Goal: Transaction & Acquisition: Subscribe to service/newsletter

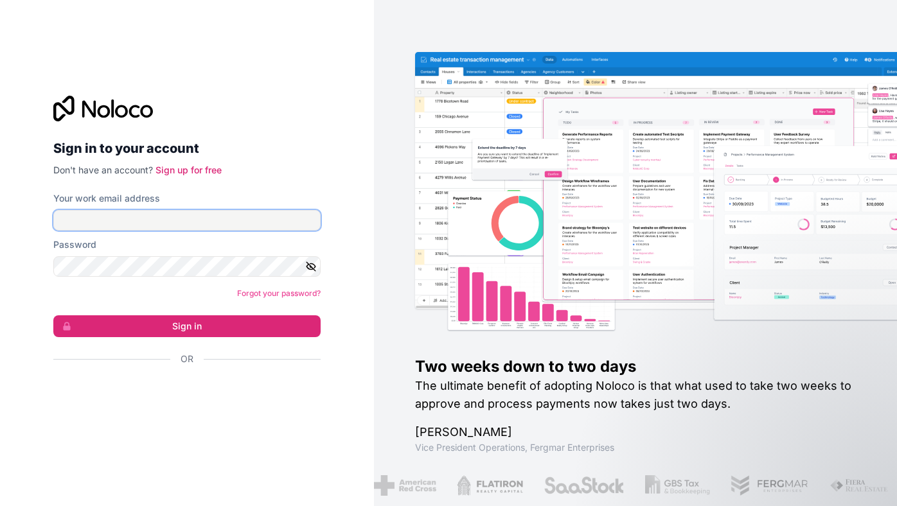
click at [126, 215] on input "Your work email address" at bounding box center [186, 220] width 267 height 21
click at [189, 168] on link "Sign up for free" at bounding box center [188, 169] width 66 height 11
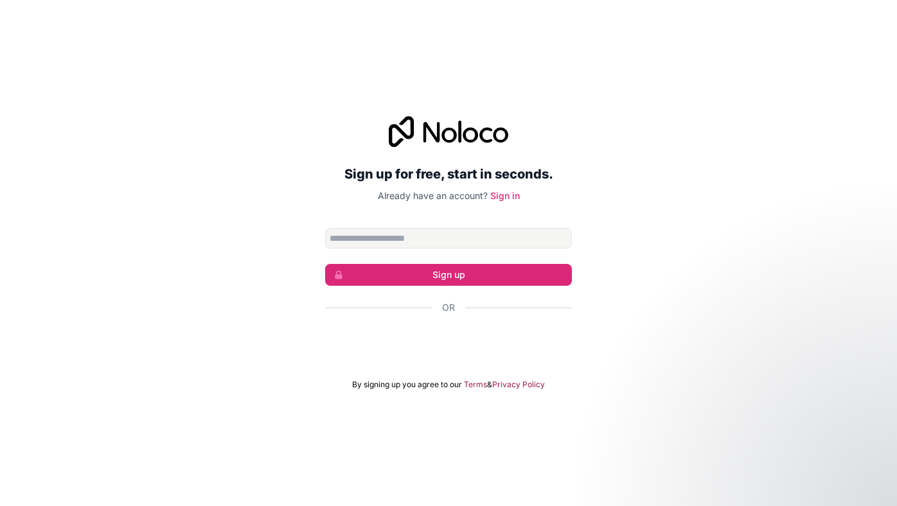
click at [587, 114] on div "Sign up for free, start in seconds. Already have an account? Sign in Sign up Or…" at bounding box center [448, 253] width 897 height 310
click at [405, 243] on input "Email address" at bounding box center [448, 238] width 247 height 21
type input "**********"
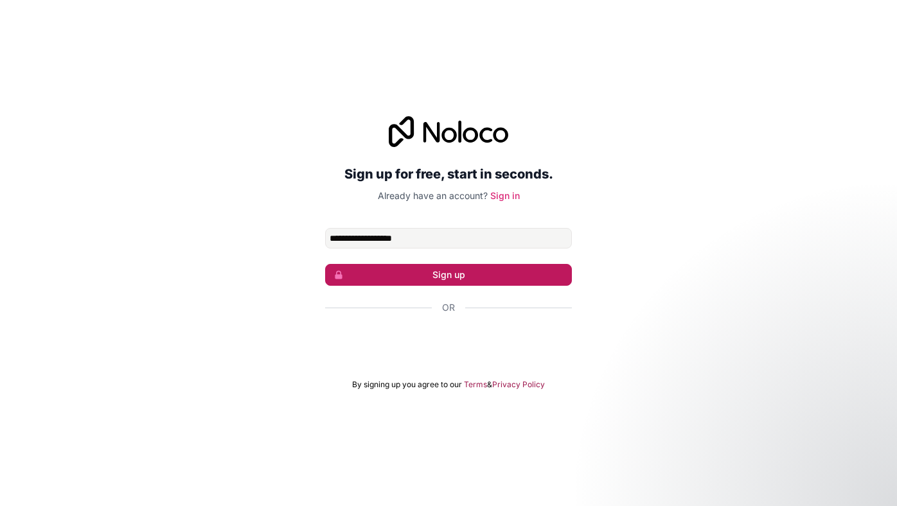
click at [393, 270] on button "Sign up" at bounding box center [448, 275] width 247 height 22
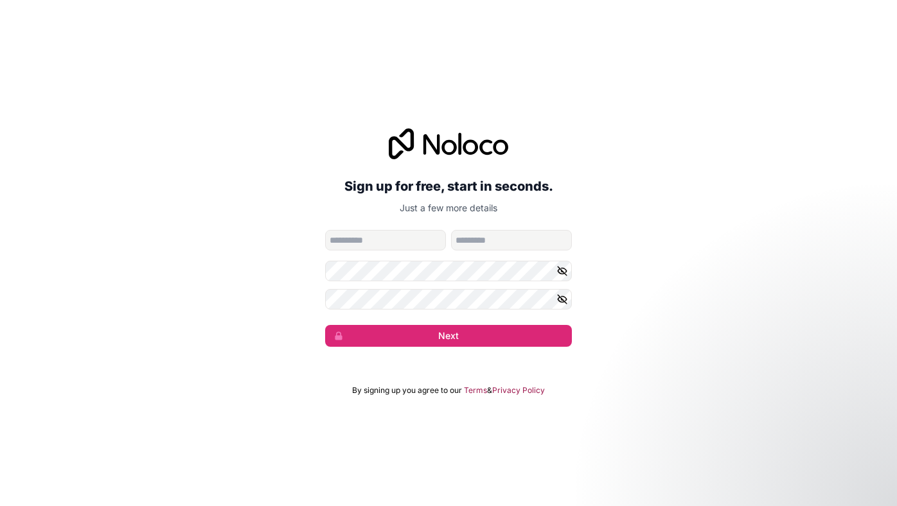
click at [358, 242] on input "given-name" at bounding box center [385, 240] width 121 height 21
type input "**"
click at [471, 236] on input "family-name" at bounding box center [511, 240] width 121 height 21
type input "*****"
click at [565, 268] on icon "button" at bounding box center [562, 271] width 12 height 12
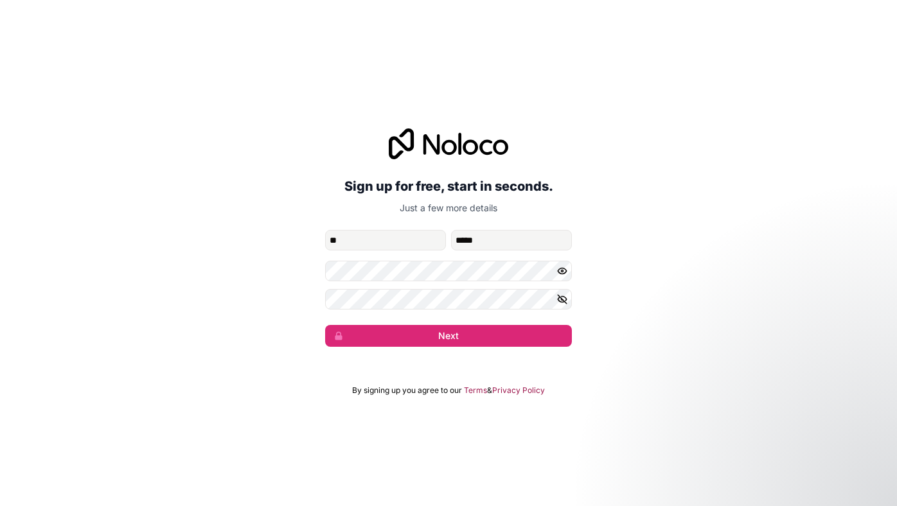
click at [556, 301] on icon "button" at bounding box center [562, 300] width 12 height 12
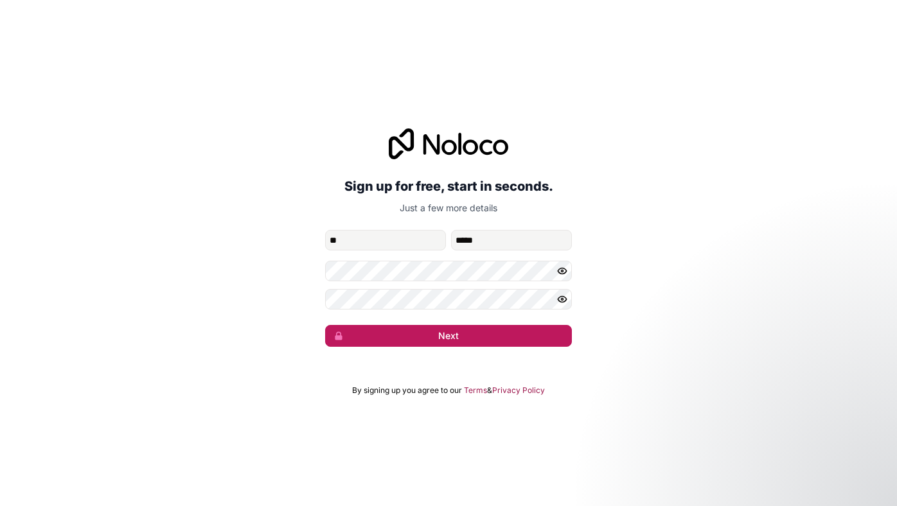
click at [454, 333] on button "Next" at bounding box center [448, 336] width 247 height 22
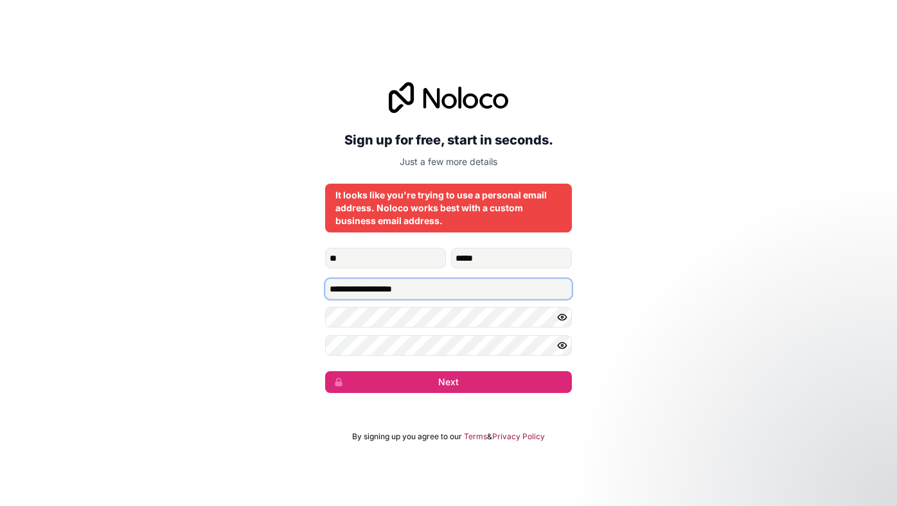
click at [435, 295] on input "**********" at bounding box center [448, 289] width 247 height 21
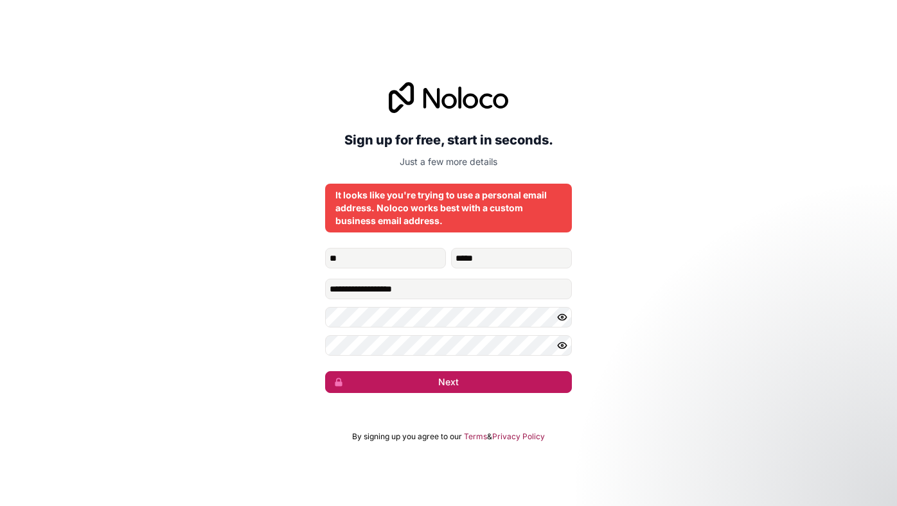
click at [437, 378] on button "Next" at bounding box center [448, 382] width 247 height 22
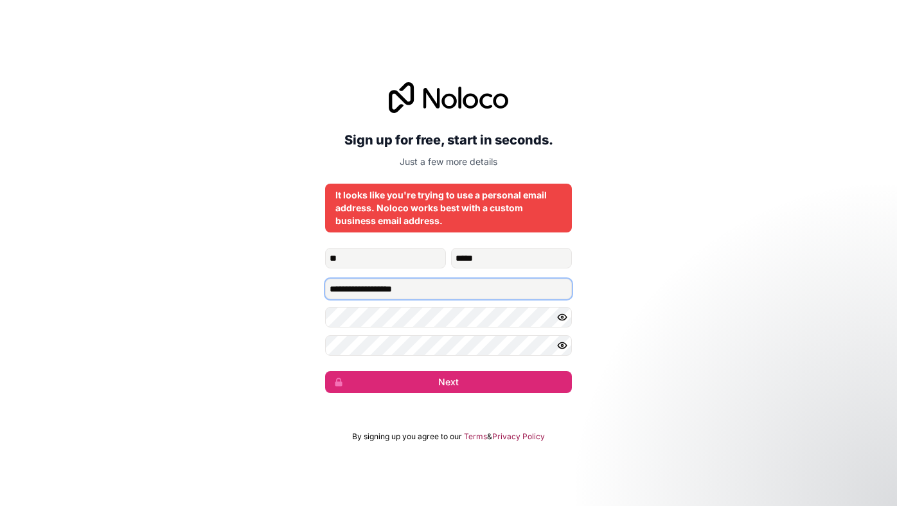
click at [443, 293] on input "**********" at bounding box center [448, 289] width 247 height 21
type input "*"
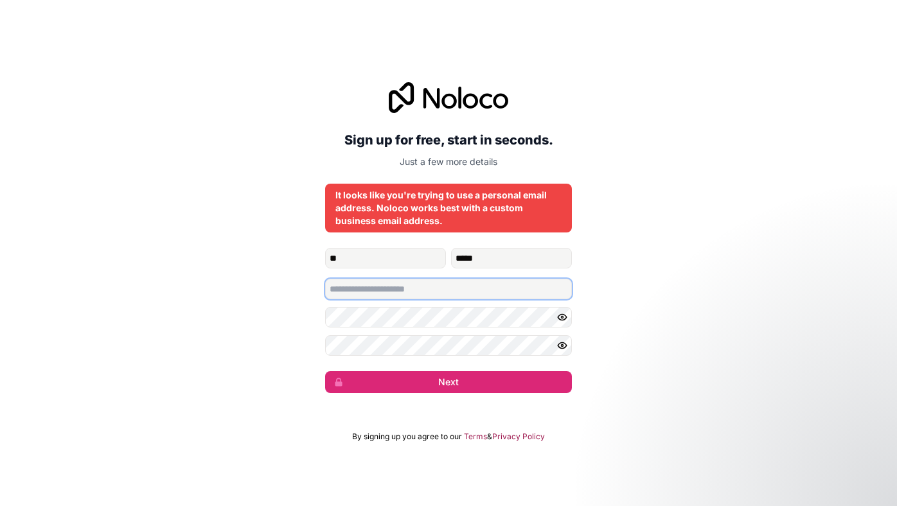
paste input "**********"
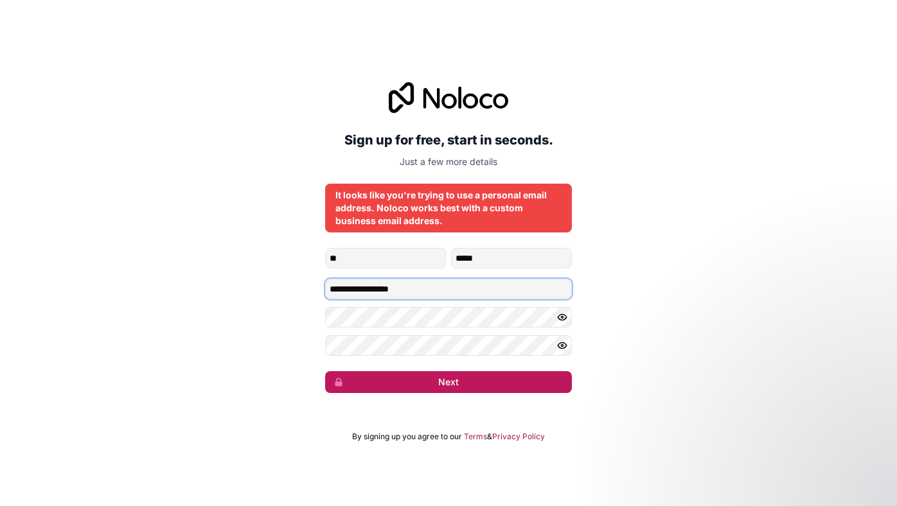
type input "**********"
click at [440, 379] on button "Next" at bounding box center [448, 382] width 247 height 22
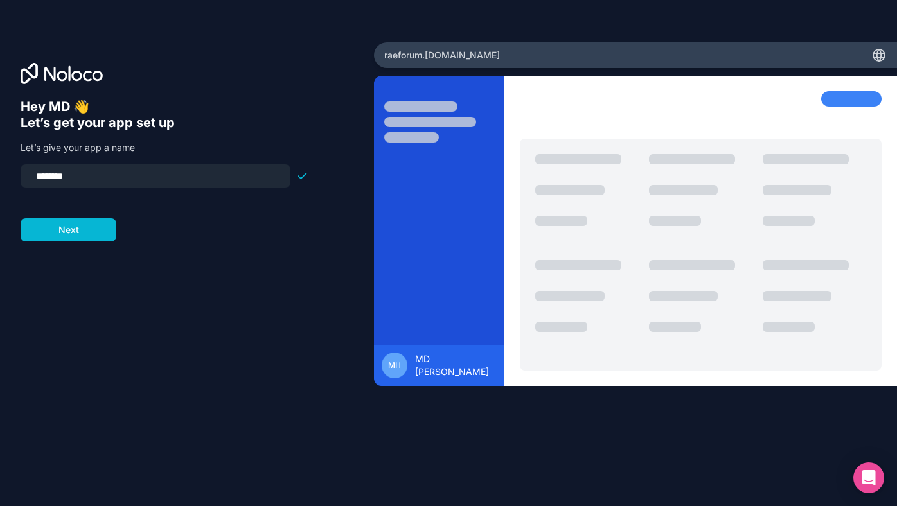
click at [38, 176] on input "********" at bounding box center [155, 176] width 254 height 18
click at [85, 176] on input "********" at bounding box center [155, 176] width 254 height 18
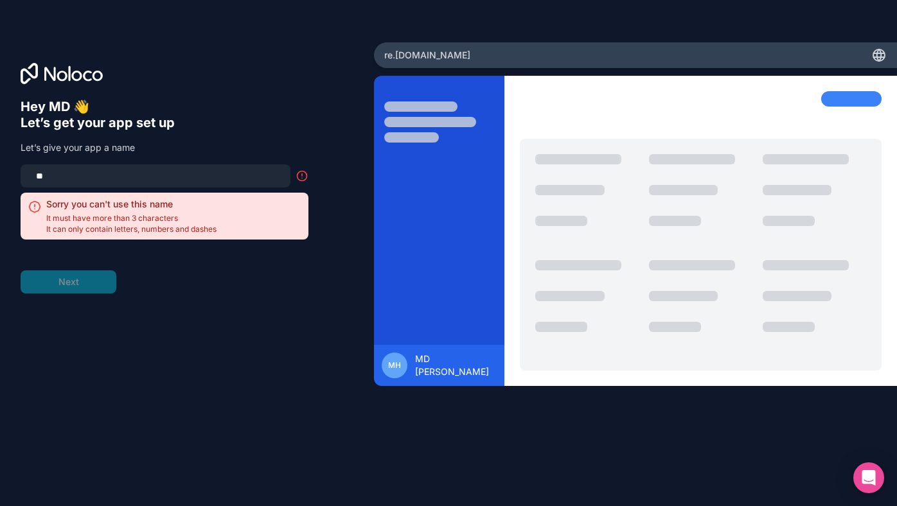
type input "*"
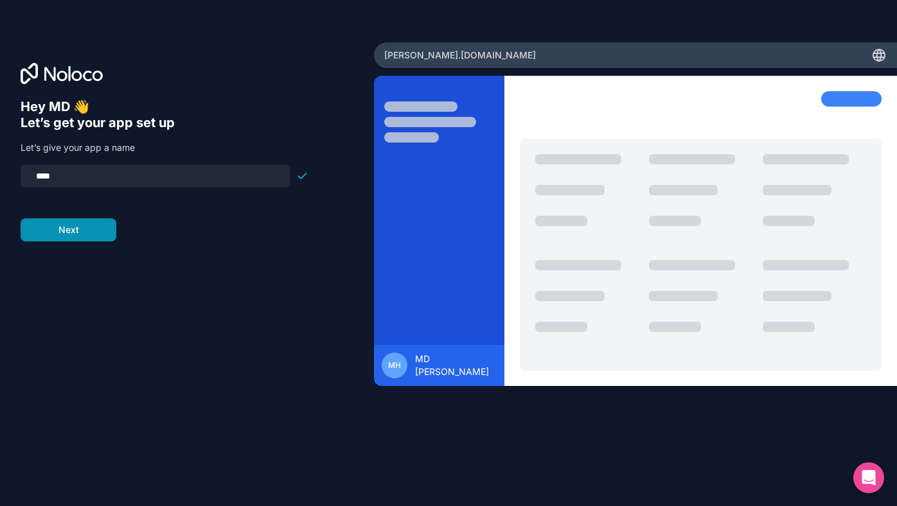
type input "****"
click at [78, 232] on button "Next" at bounding box center [69, 229] width 96 height 23
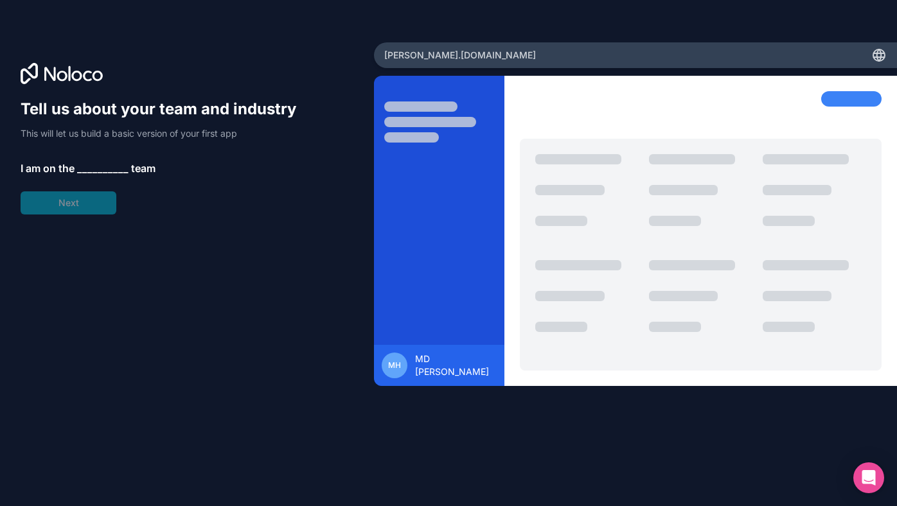
click at [97, 166] on span "__________" at bounding box center [102, 168] width 51 height 15
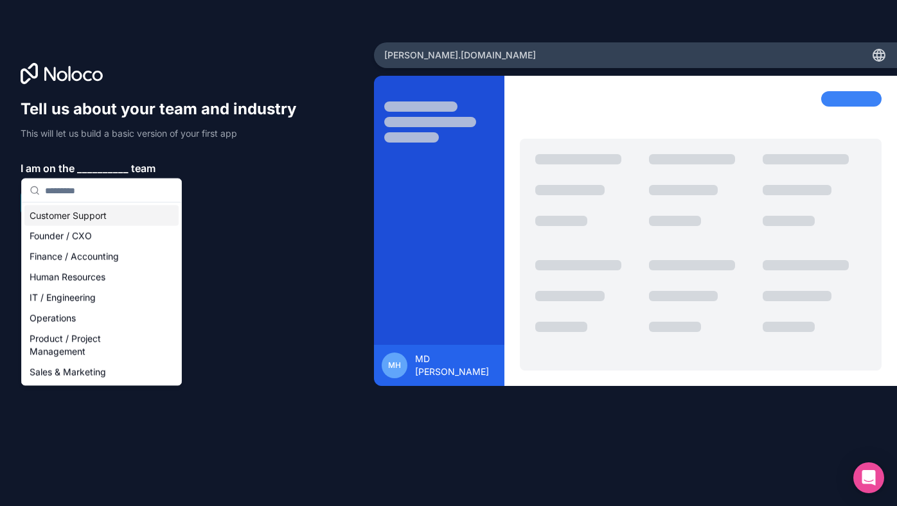
click at [73, 217] on div "Customer Support" at bounding box center [101, 216] width 154 height 21
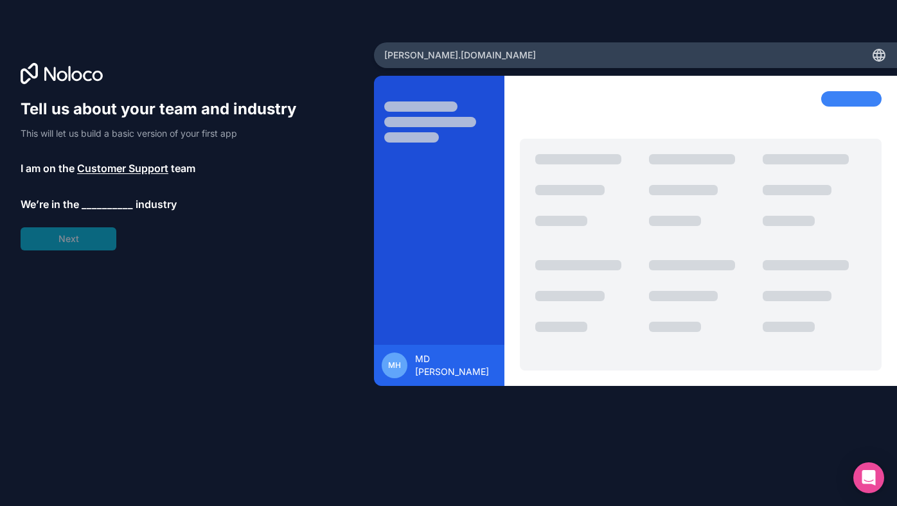
click at [88, 208] on span "__________" at bounding box center [107, 204] width 51 height 15
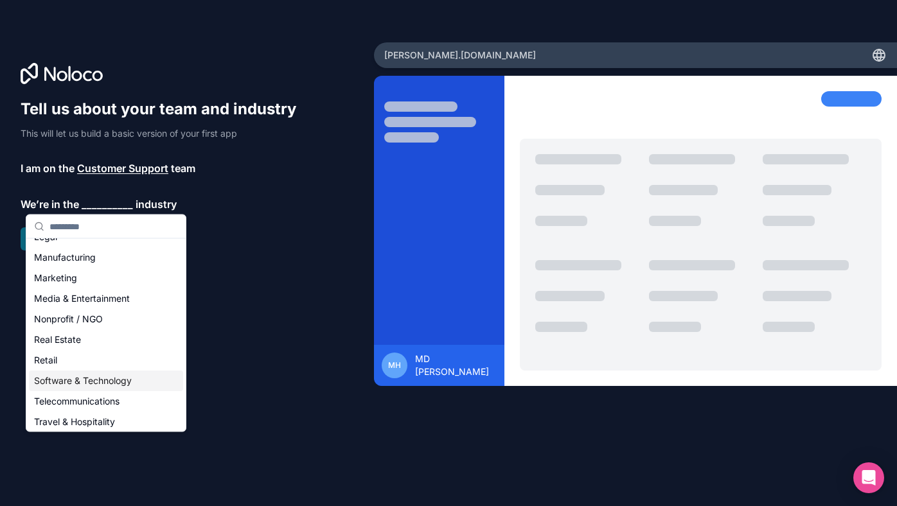
scroll to position [173, 0]
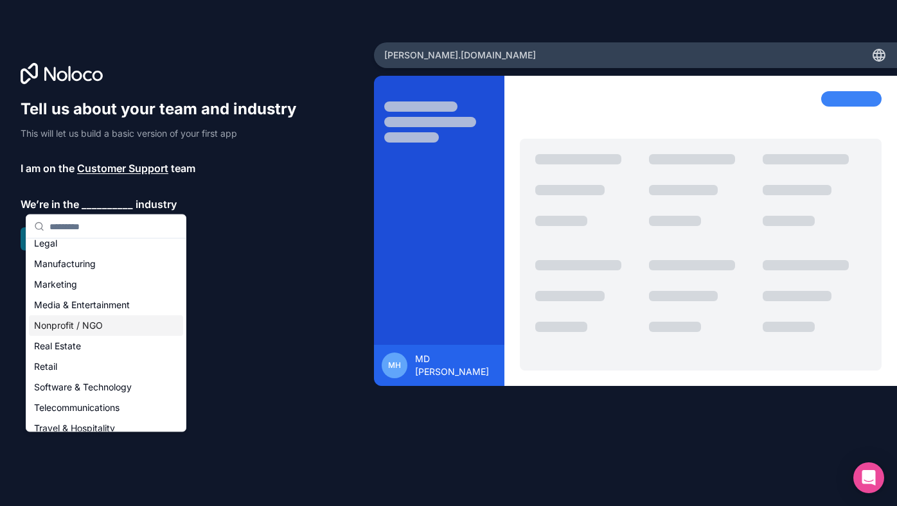
click at [77, 321] on div "Nonprofit / NGO" at bounding box center [106, 325] width 154 height 21
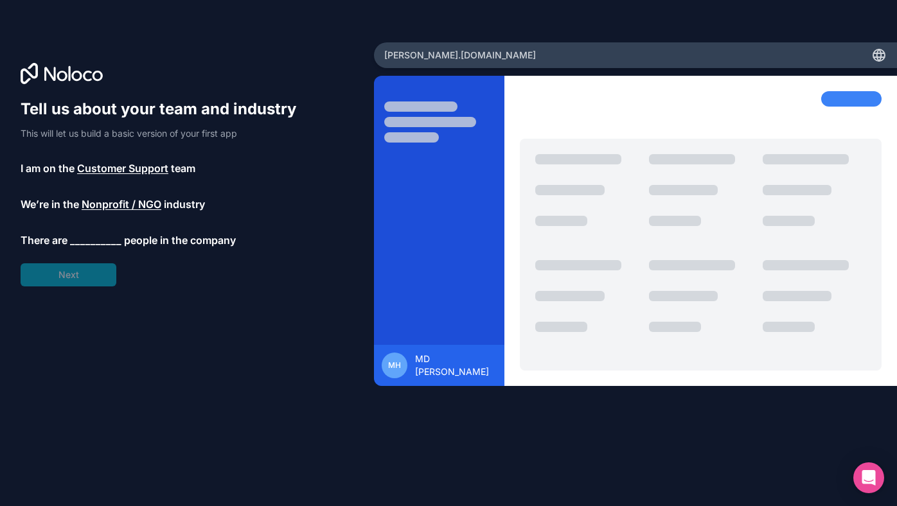
click at [94, 241] on span "__________" at bounding box center [95, 240] width 51 height 15
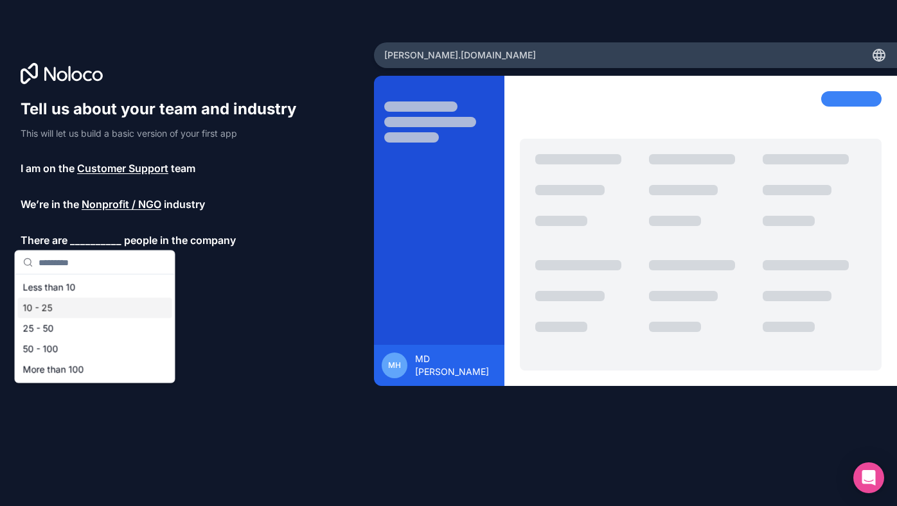
click at [59, 306] on div "10 - 25" at bounding box center [95, 308] width 154 height 21
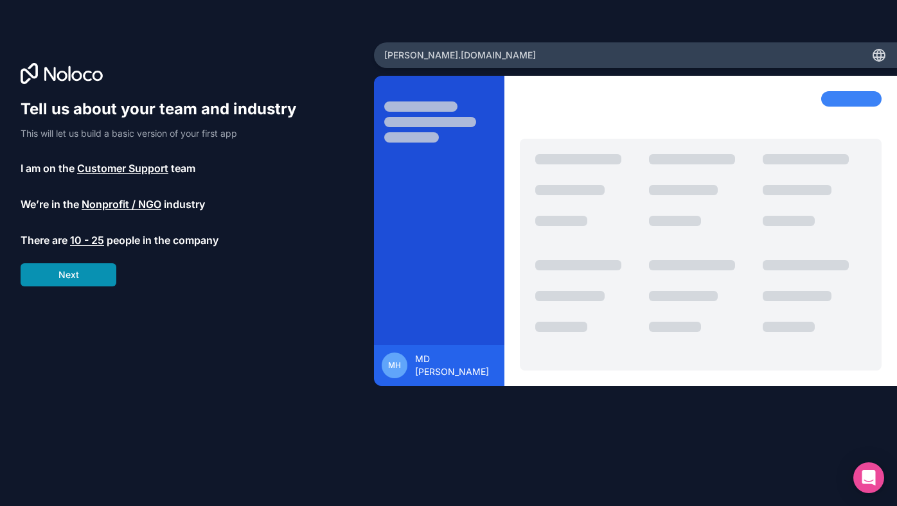
click at [73, 274] on button "Next" at bounding box center [69, 274] width 96 height 23
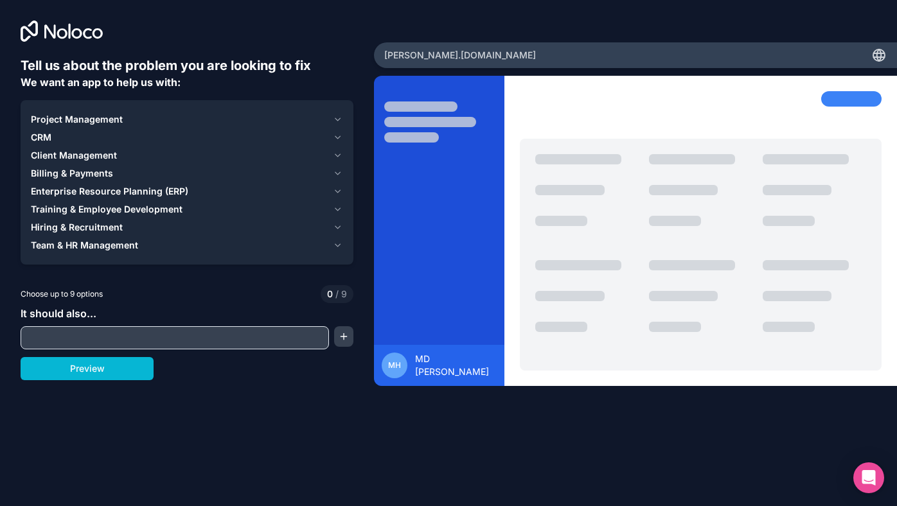
click at [69, 337] on input "text" at bounding box center [175, 338] width 302 height 18
click at [328, 155] on button "Client Management" at bounding box center [187, 155] width 312 height 18
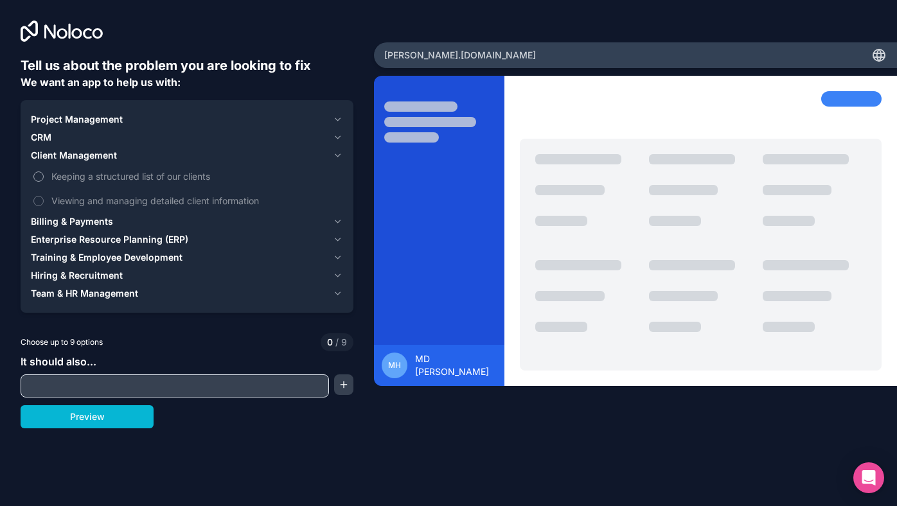
click at [39, 177] on button "Keeping a structured list of our clients" at bounding box center [38, 177] width 10 height 10
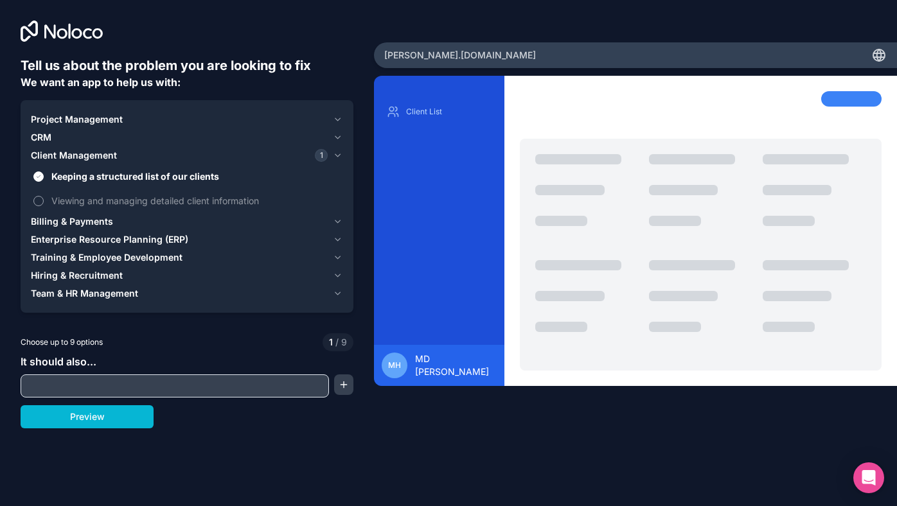
click at [40, 202] on button "Viewing and managing detailed client information" at bounding box center [38, 201] width 10 height 10
click at [140, 140] on div "CRM" at bounding box center [179, 137] width 297 height 13
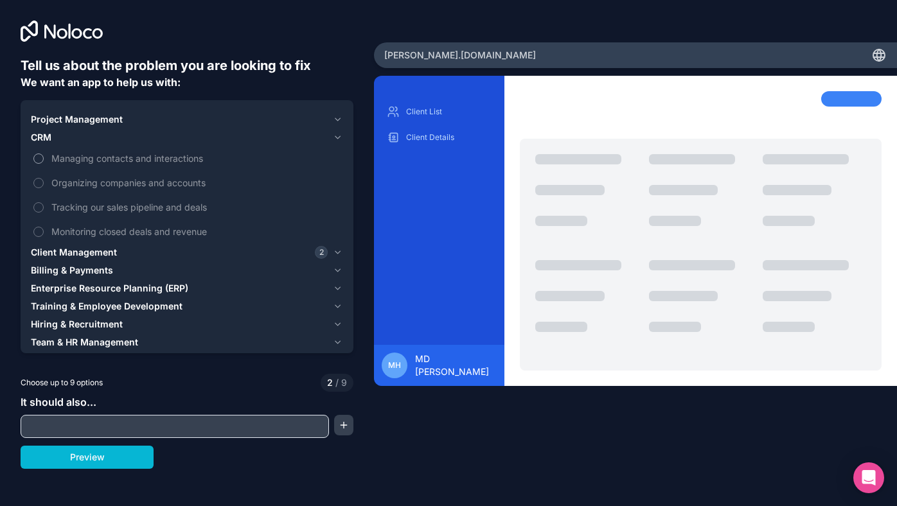
click at [35, 160] on button "Managing contacts and interactions" at bounding box center [38, 159] width 10 height 10
click at [39, 183] on button "Organizing companies and accounts" at bounding box center [38, 183] width 10 height 10
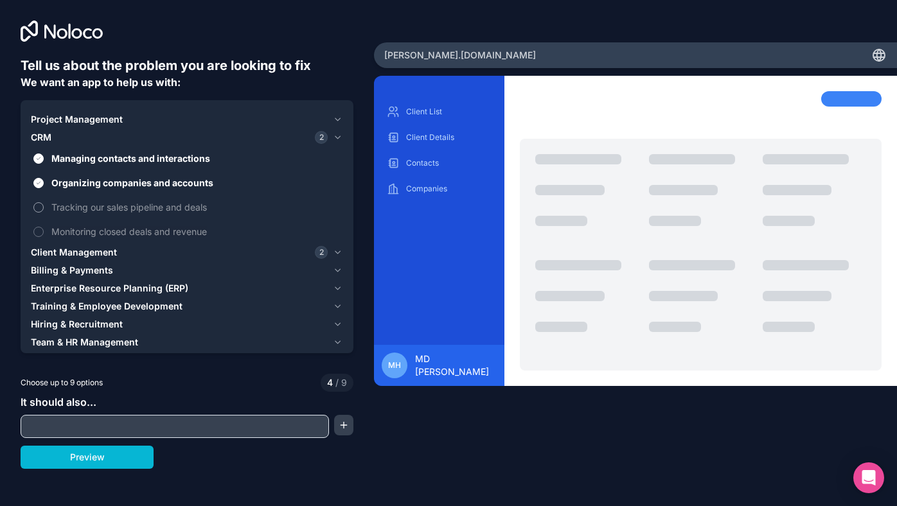
click at [39, 203] on button "Tracking our sales pipeline and deals" at bounding box center [38, 207] width 10 height 10
click at [35, 230] on button "Monitoring closed deals and revenue" at bounding box center [38, 232] width 10 height 10
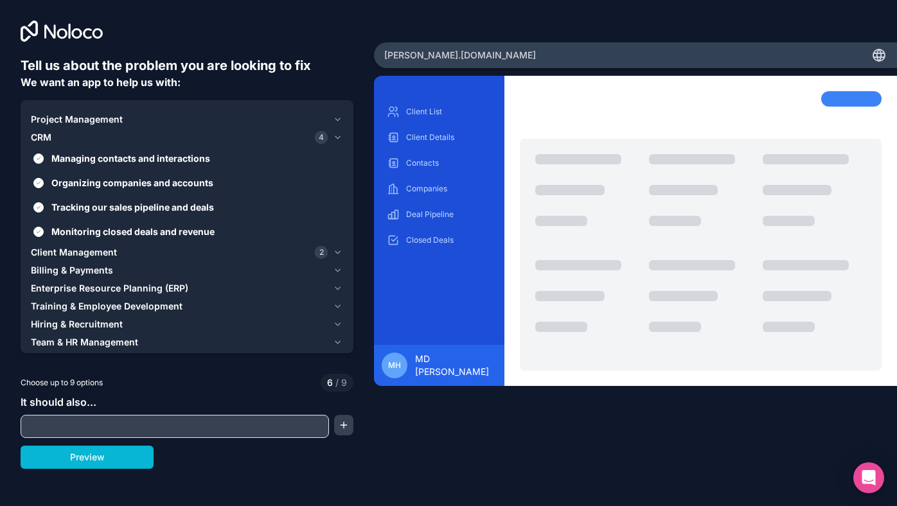
click at [80, 121] on span "Project Management" at bounding box center [77, 119] width 92 height 13
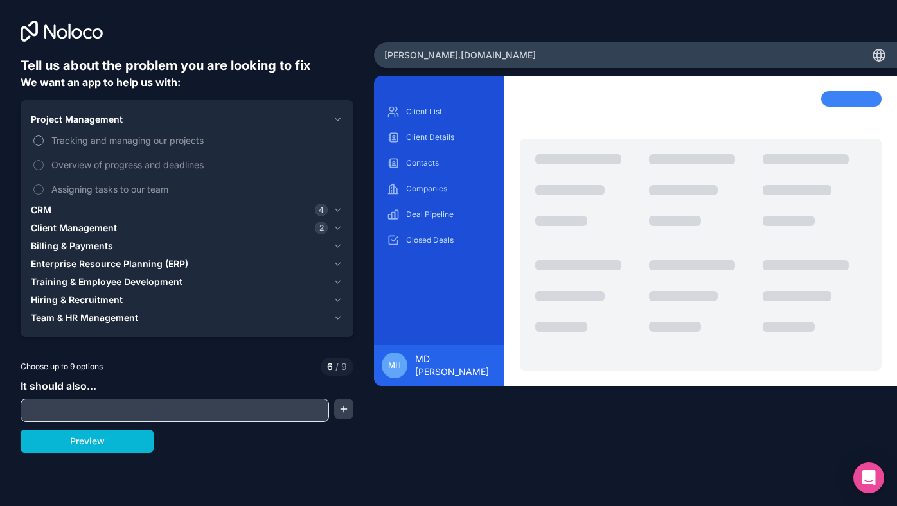
click at [44, 141] on label "Tracking and managing our projects" at bounding box center [187, 140] width 312 height 24
click at [44, 141] on button "Tracking and managing our projects" at bounding box center [38, 141] width 10 height 10
click at [39, 163] on button "Overview of progress and deadlines" at bounding box center [38, 165] width 10 height 10
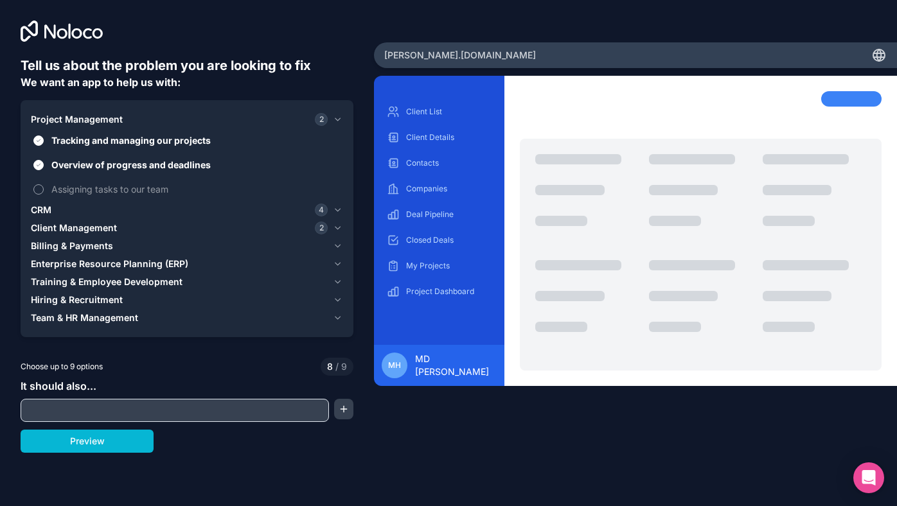
click at [35, 185] on button "Assigning tasks to our team" at bounding box center [38, 189] width 10 height 10
click at [84, 245] on span "Billing & Payments" at bounding box center [72, 246] width 82 height 13
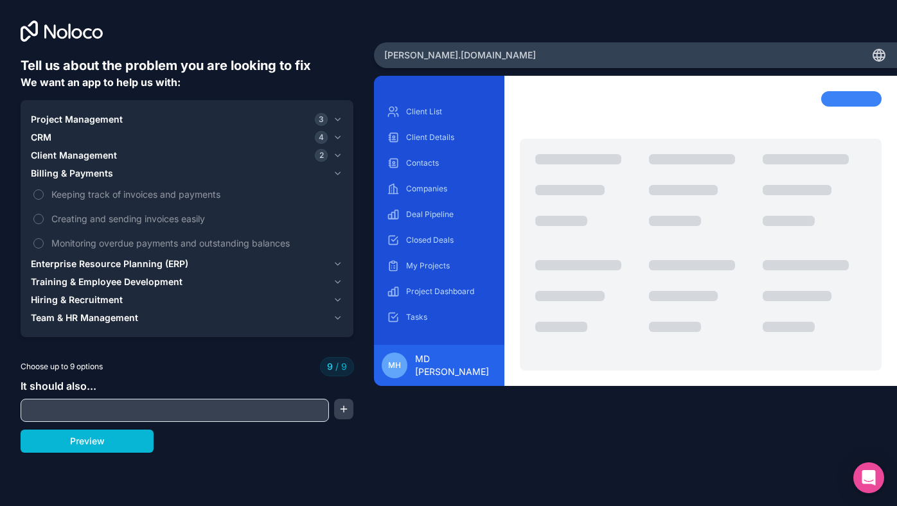
click at [60, 264] on span "Enterprise Resource Planning (ERP)" at bounding box center [109, 264] width 157 height 13
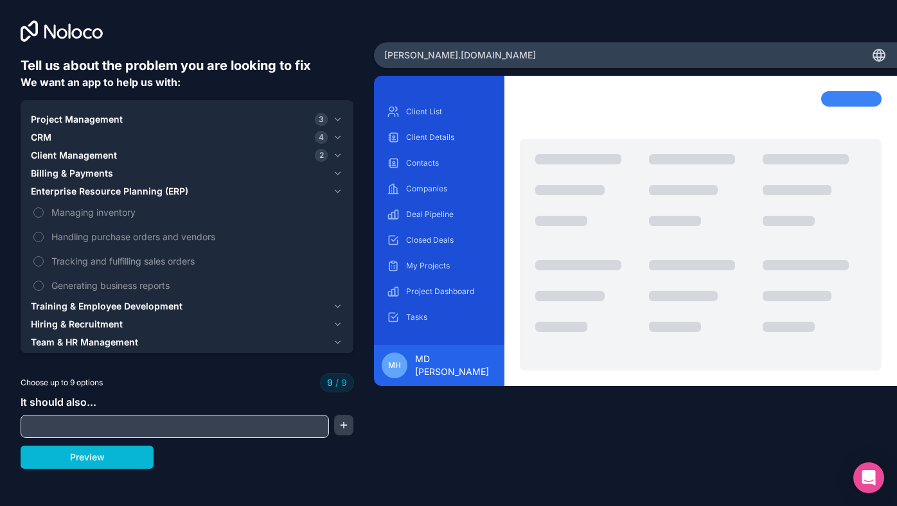
click at [60, 306] on span "Training & Employee Development" at bounding box center [107, 306] width 152 height 13
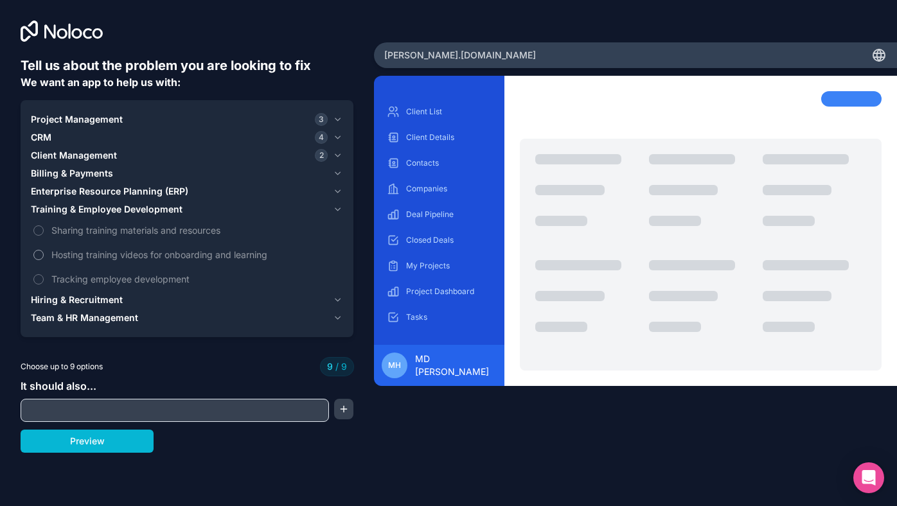
click at [39, 261] on label "Hosting training videos for onboarding and learning" at bounding box center [187, 255] width 312 height 24
click at [47, 299] on span "Hiring & Recruitment" at bounding box center [77, 300] width 92 height 13
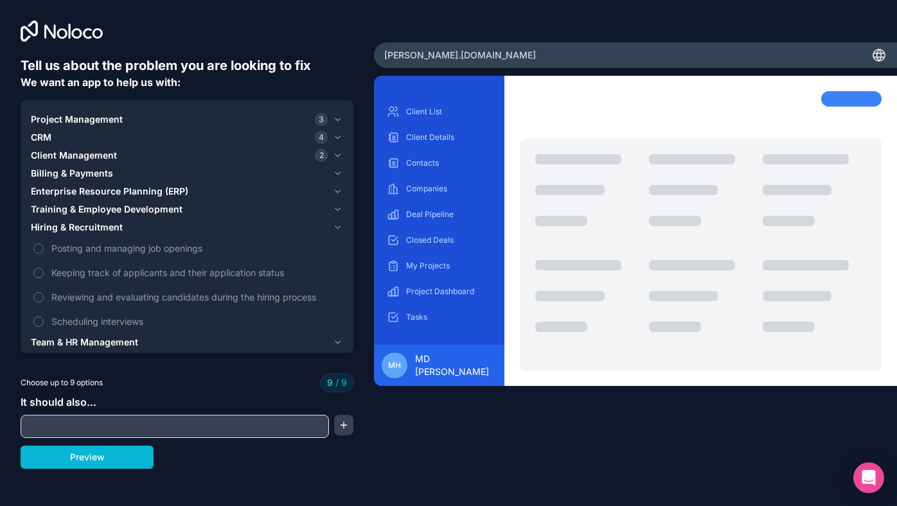
click at [56, 339] on span "Team & HR Management" at bounding box center [84, 342] width 107 height 13
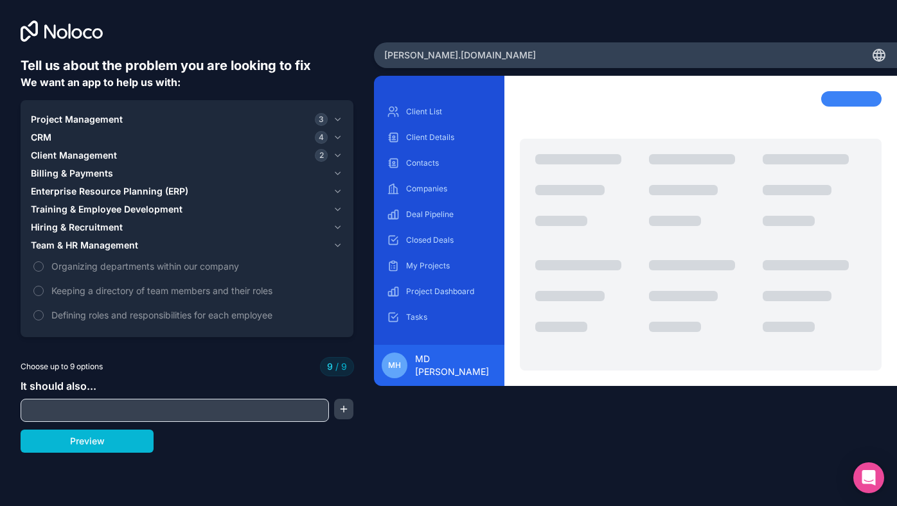
click at [247, 412] on input "text" at bounding box center [175, 411] width 302 height 18
click at [345, 411] on button "button" at bounding box center [343, 409] width 19 height 21
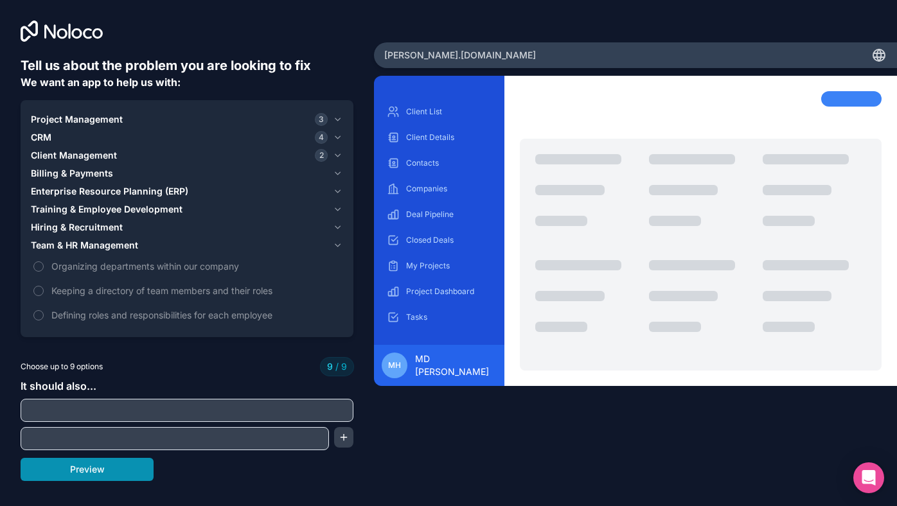
click at [106, 471] on button "Preview" at bounding box center [87, 469] width 133 height 23
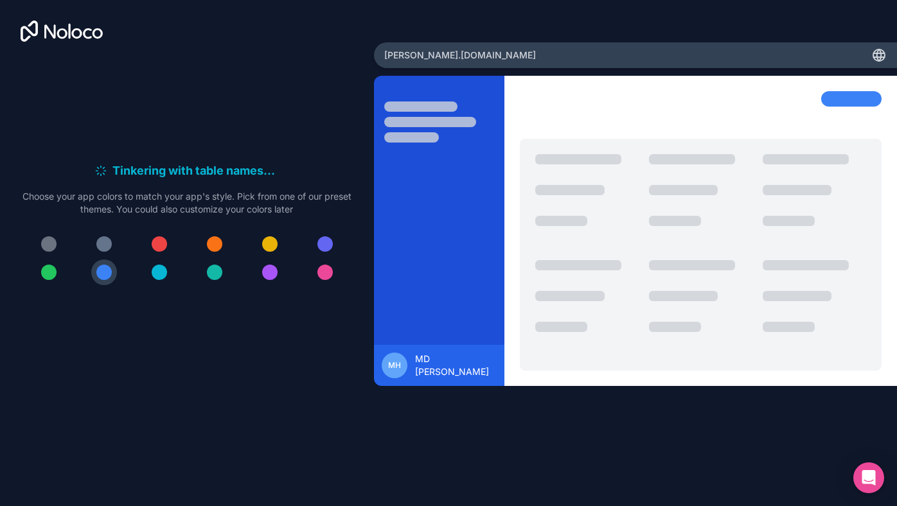
click at [159, 276] on div at bounding box center [159, 272] width 15 height 15
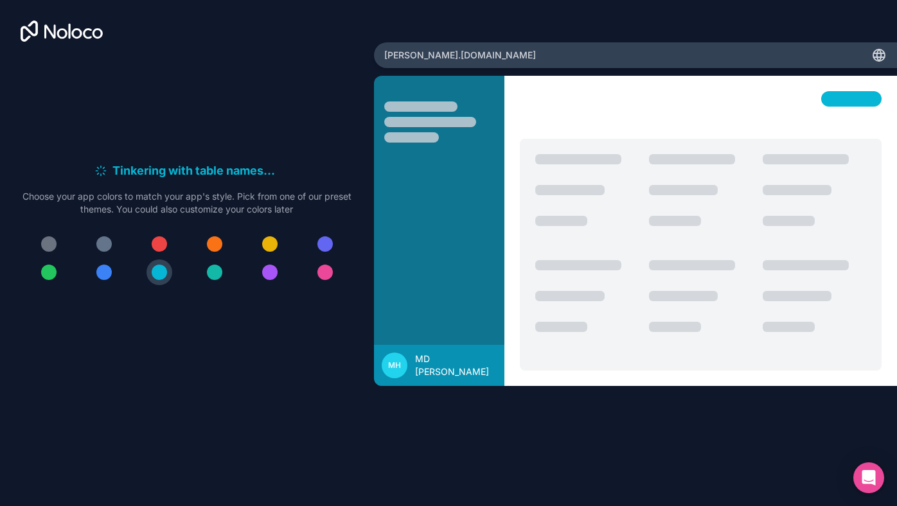
click at [223, 275] on button at bounding box center [215, 273] width 26 height 26
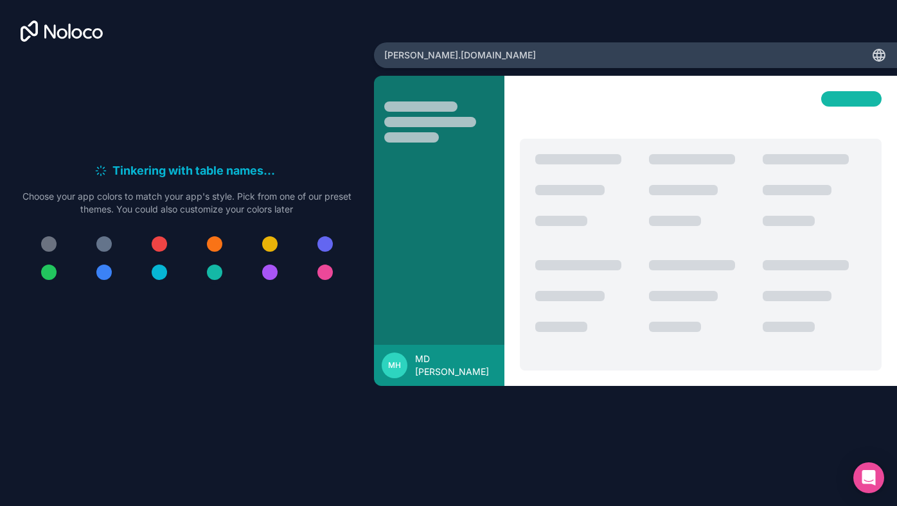
click at [214, 270] on div at bounding box center [214, 272] width 15 height 15
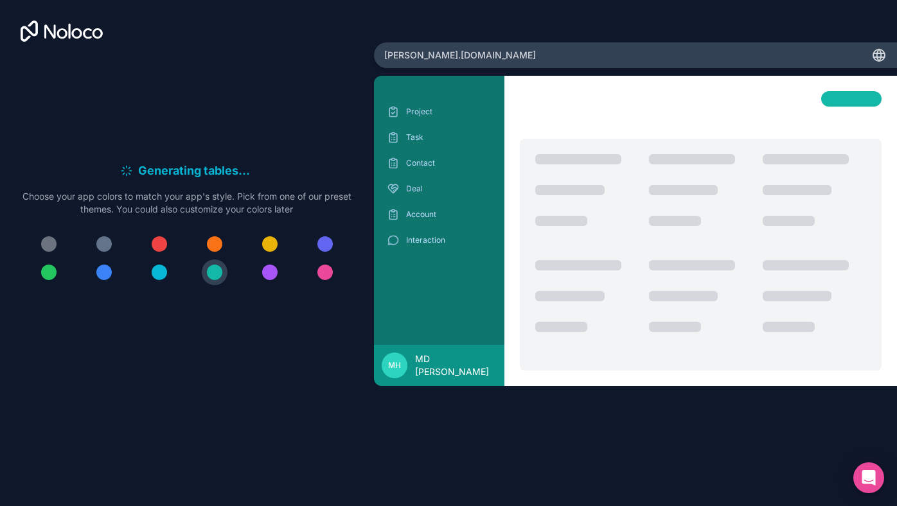
click at [277, 264] on button at bounding box center [270, 273] width 26 height 26
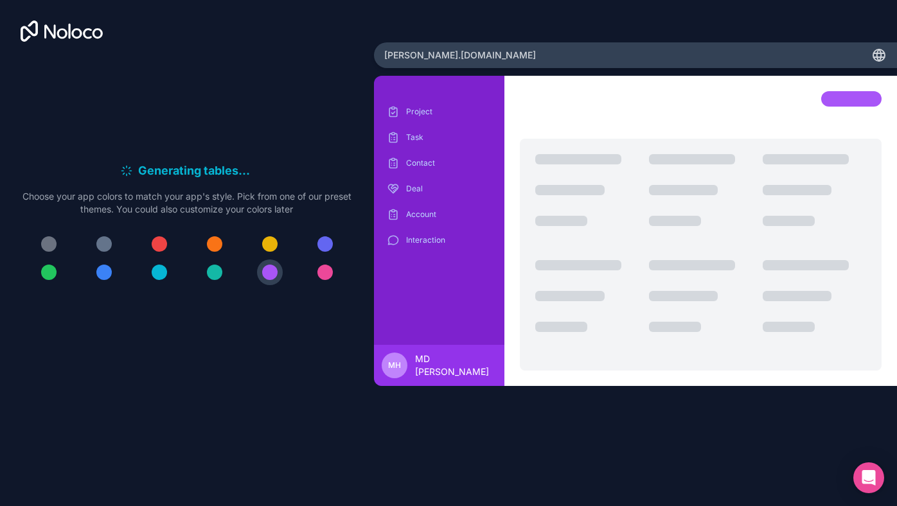
click at [310, 265] on div at bounding box center [186, 258] width 329 height 54
click at [103, 246] on div at bounding box center [103, 243] width 15 height 15
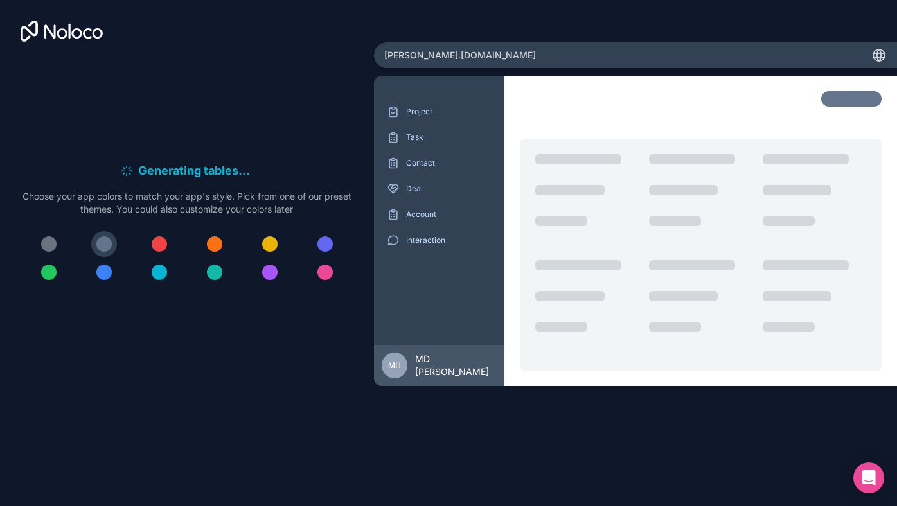
click at [155, 272] on div at bounding box center [159, 272] width 15 height 15
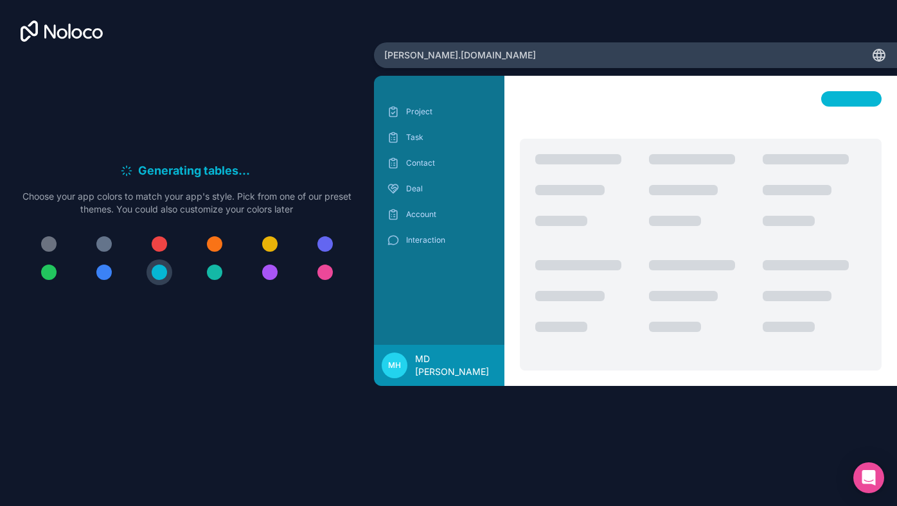
click at [495, 360] on div "MH MD [PERSON_NAME]" at bounding box center [440, 366] width 116 height 26
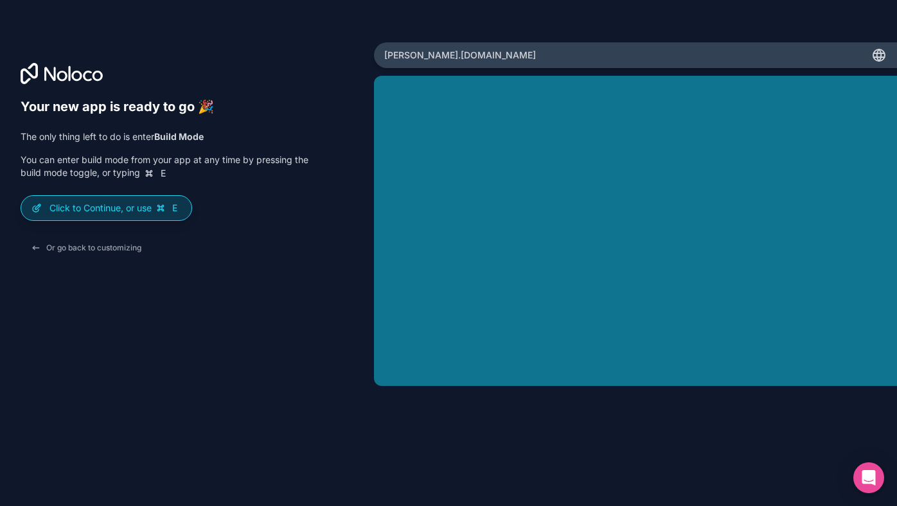
click at [105, 210] on p "Click to Continue, or use E" at bounding box center [115, 208] width 132 height 13
click at [44, 208] on div "Click to Continue, or use E" at bounding box center [106, 208] width 170 height 24
